Goal: Communication & Community: Ask a question

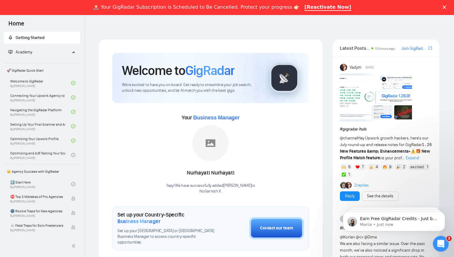
click at [435, 242] on div "Open Intercom Messenger" at bounding box center [440, 243] width 20 height 20
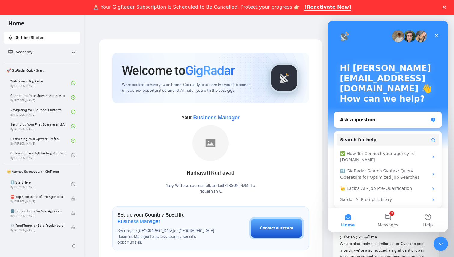
click at [440, 36] on div "Close" at bounding box center [436, 35] width 11 height 11
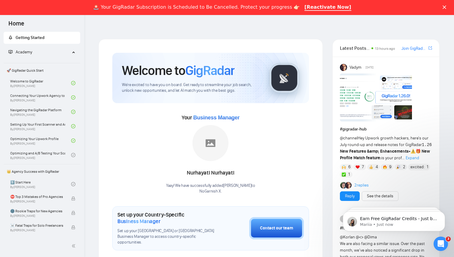
click at [444, 7] on polygon "Close" at bounding box center [445, 7] width 4 height 4
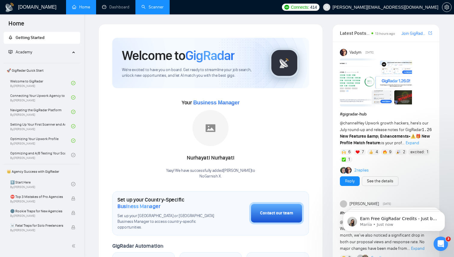
click at [145, 7] on link "Scanner" at bounding box center [152, 7] width 22 height 5
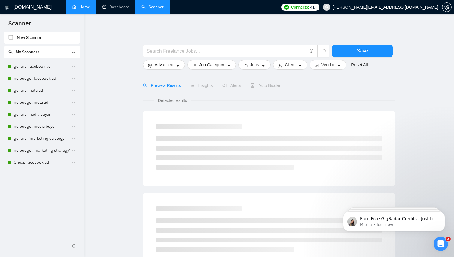
click at [81, 5] on link "Home" at bounding box center [81, 7] width 18 height 5
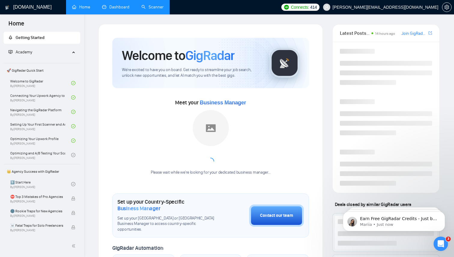
click at [124, 10] on link "Dashboard" at bounding box center [115, 7] width 27 height 5
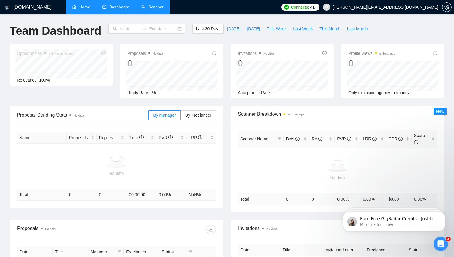
type input "[DATE]"
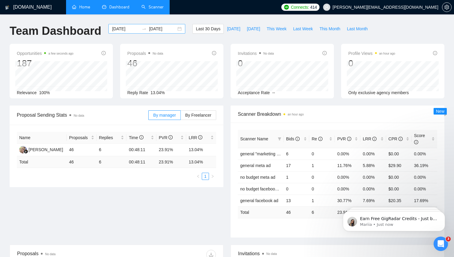
click at [149, 28] on input "[DATE]" at bounding box center [162, 29] width 27 height 7
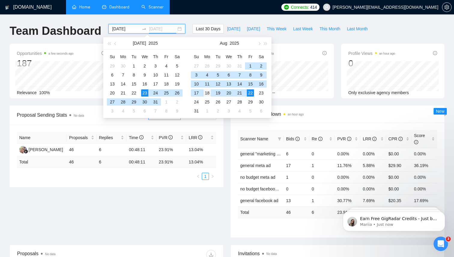
type input "[DATE]"
click at [206, 92] on div "18" at bounding box center [207, 92] width 7 height 7
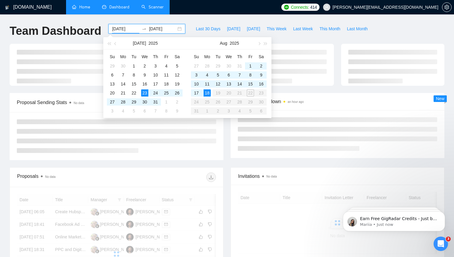
click at [251, 92] on table "Su Mo Tu We Th Fr Sa 27 28 29 30 31 1 2 3 4 5 6 7 8 9 10 11 12 13 14 15 16 17 1…" at bounding box center [229, 84] width 76 height 64
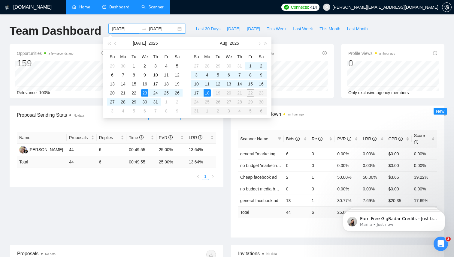
type input "[DATE]"
click at [207, 92] on div "18" at bounding box center [207, 92] width 7 height 7
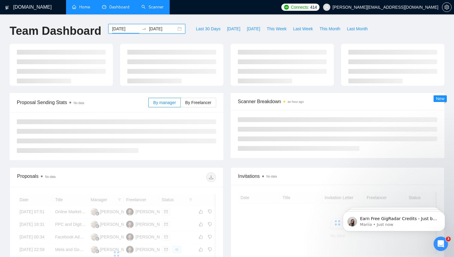
click at [162, 30] on input "[DATE]" at bounding box center [162, 29] width 27 height 7
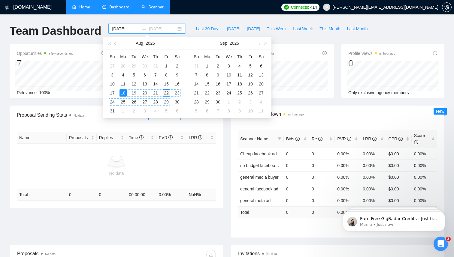
type input "[DATE]"
click at [165, 95] on div "22" at bounding box center [166, 92] width 7 height 7
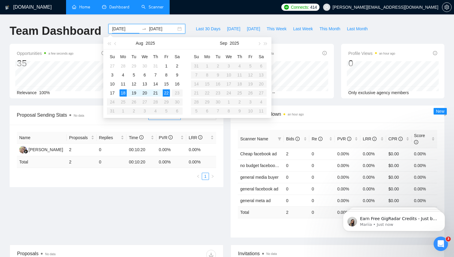
click at [315, 102] on div "Opportunities a few seconds ago 35 Relevance 100% Proposals No data 2 Reply Rat…" at bounding box center [227, 75] width 442 height 62
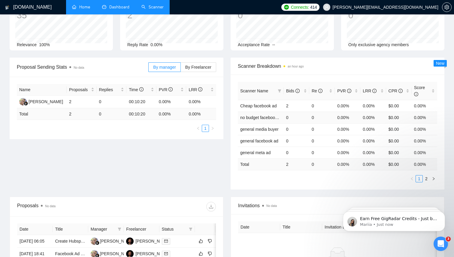
scroll to position [40, 0]
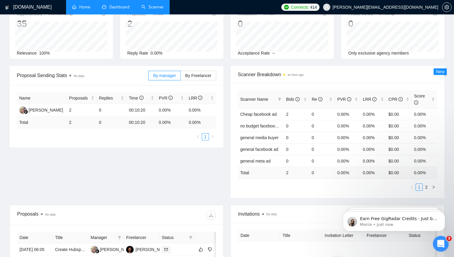
click at [439, 241] on icon "Open Intercom Messenger" at bounding box center [440, 243] width 10 height 10
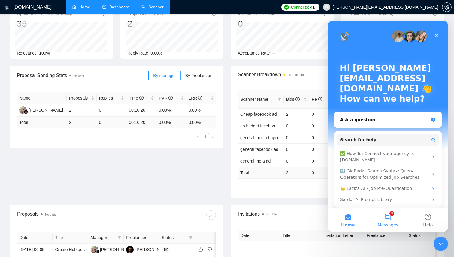
click at [396, 216] on button "3 Messages" at bounding box center [388, 220] width 40 height 24
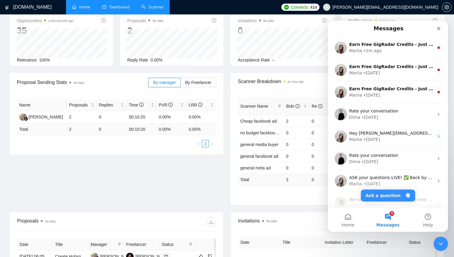
scroll to position [32, 0]
click at [385, 201] on main "Messages Earn Free GigRadar Credits - Just by Sharing Your Story! 💬 Want more c…" at bounding box center [388, 126] width 120 height 211
click at [385, 198] on button "Ask a question" at bounding box center [388, 196] width 54 height 12
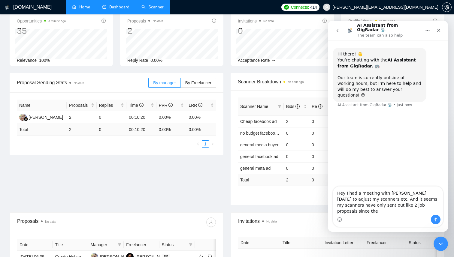
type textarea "Hey I had a meeting with [PERSON_NAME] [DATE] to adjust my scanners etc. And it…"
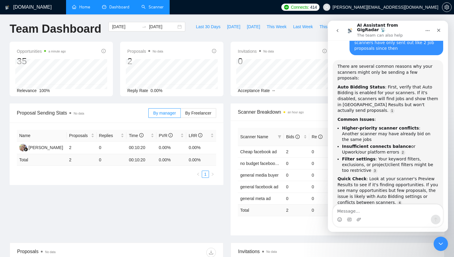
scroll to position [92, 0]
